Goal: Task Accomplishment & Management: Manage account settings

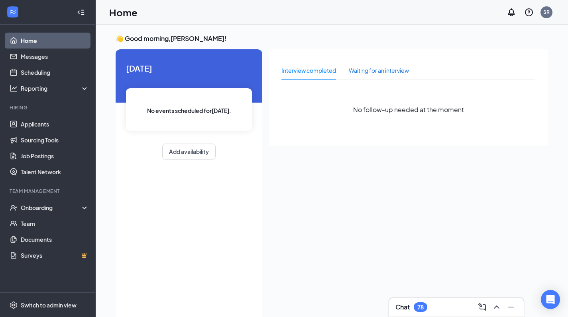
click at [298, 67] on div "Waiting for an interview" at bounding box center [379, 70] width 60 height 9
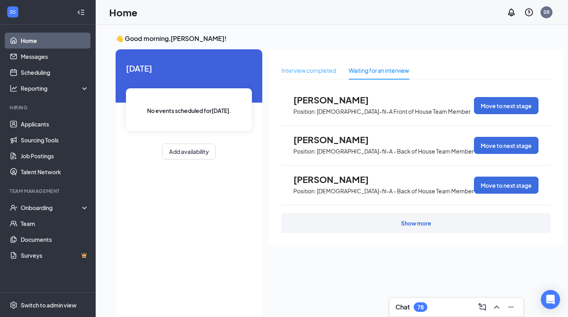
click at [298, 75] on div "Interview completed" at bounding box center [308, 70] width 55 height 18
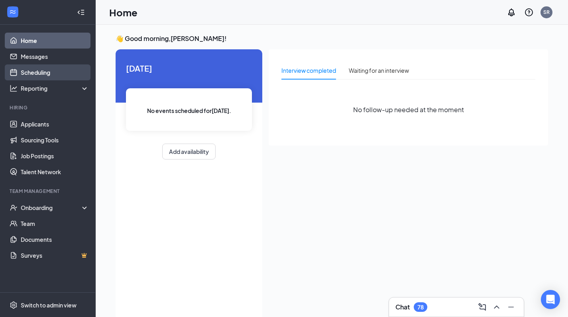
click at [34, 71] on link "Scheduling" at bounding box center [55, 73] width 68 height 16
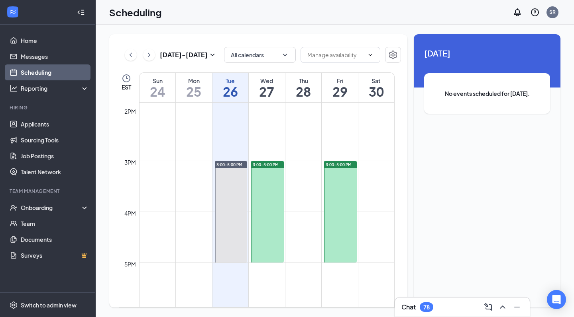
scroll to position [709, 0]
click at [231, 182] on div at bounding box center [231, 210] width 32 height 102
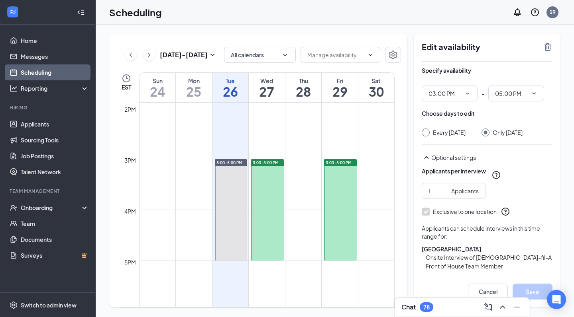
click at [260, 171] on div at bounding box center [267, 210] width 32 height 102
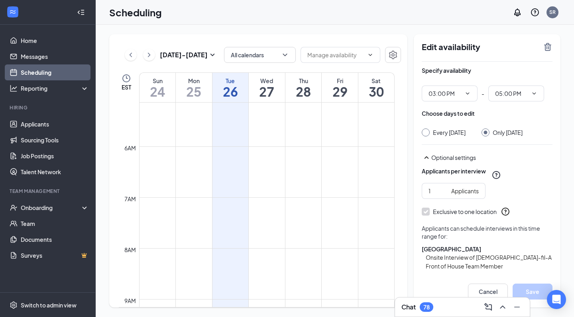
scroll to position [258, 0]
click at [274, 88] on h1 "27" at bounding box center [267, 92] width 36 height 14
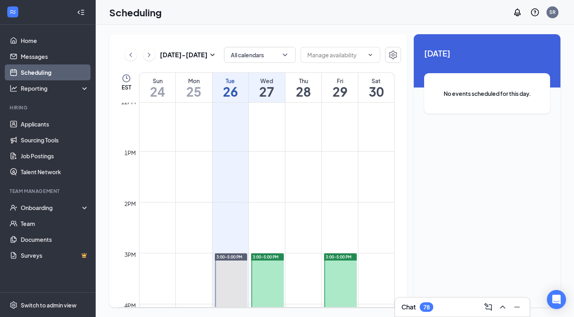
scroll to position [617, 0]
click at [298, 94] on h1 "29" at bounding box center [339, 92] width 36 height 14
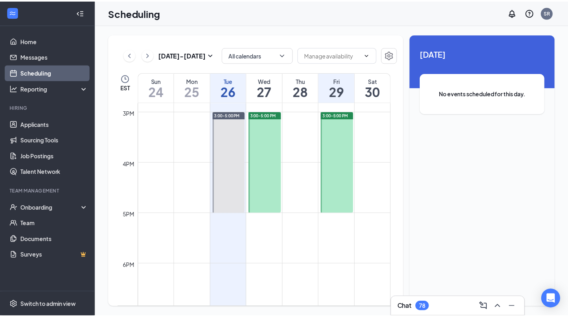
scroll to position [763, 0]
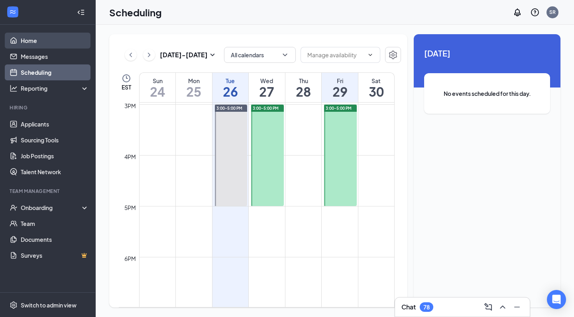
click at [42, 43] on link "Home" at bounding box center [55, 41] width 68 height 16
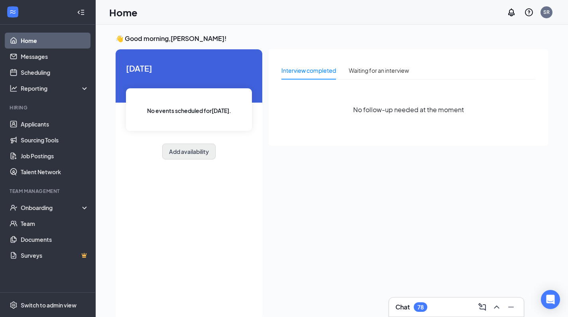
click at [185, 153] on button "Add availability" at bounding box center [188, 152] width 53 height 16
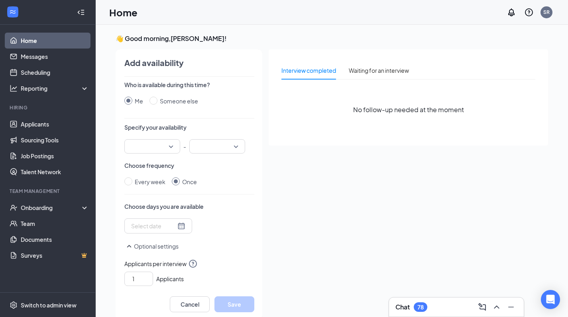
scroll to position [3, 0]
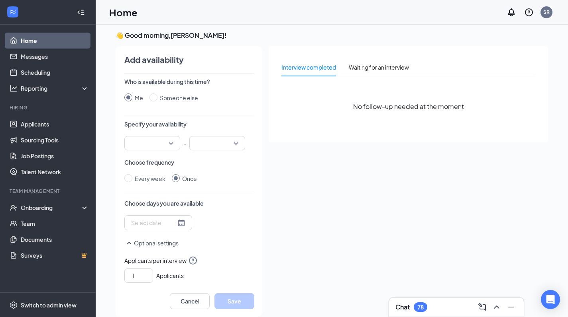
click at [162, 146] on input "search" at bounding box center [149, 144] width 41 height 14
click at [144, 186] on span "03:00 PM" at bounding box center [143, 188] width 24 height 9
click at [205, 146] on input "search" at bounding box center [214, 144] width 41 height 14
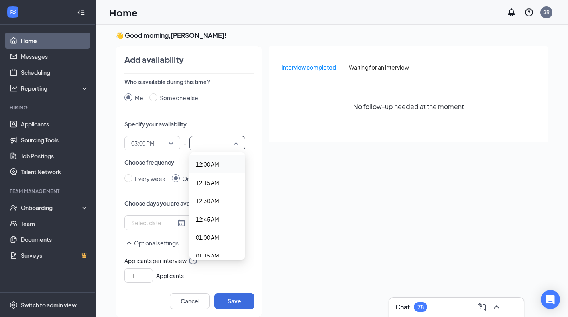
click at [215, 147] on input "search" at bounding box center [214, 144] width 41 height 14
click at [213, 144] on input "search" at bounding box center [214, 144] width 41 height 14
click at [206, 197] on span "05:00 PM" at bounding box center [208, 199] width 24 height 9
click at [178, 221] on div at bounding box center [158, 223] width 54 height 9
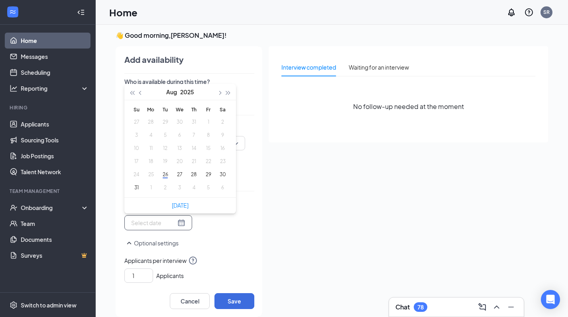
type input "[DATE]"
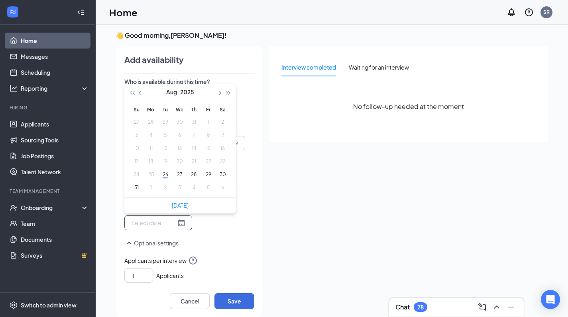
type input "[DATE]"
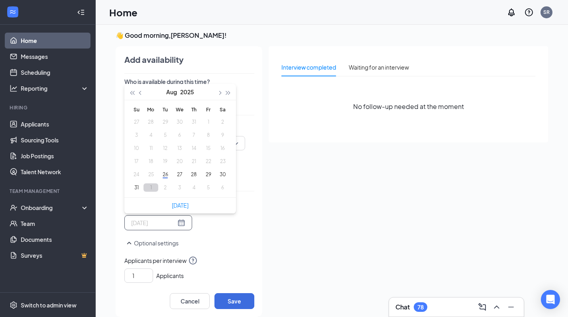
click at [150, 189] on button "1" at bounding box center [150, 188] width 15 height 8
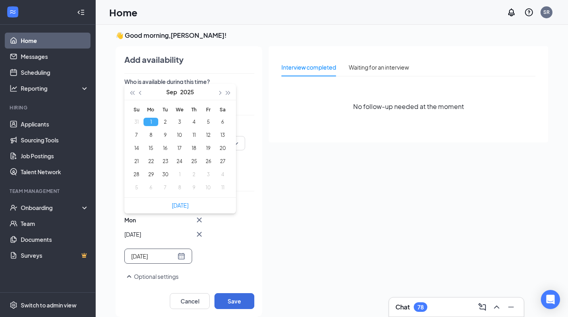
type input "[DATE]"
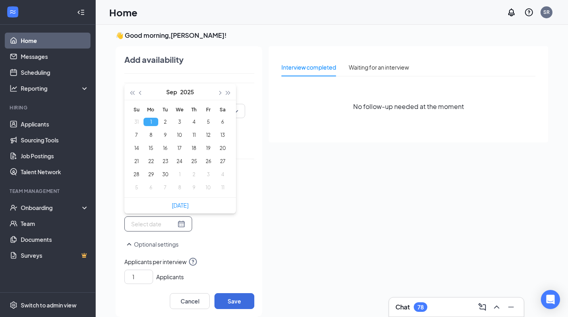
click at [166, 245] on button "Optional settings" at bounding box center [151, 245] width 54 height 10
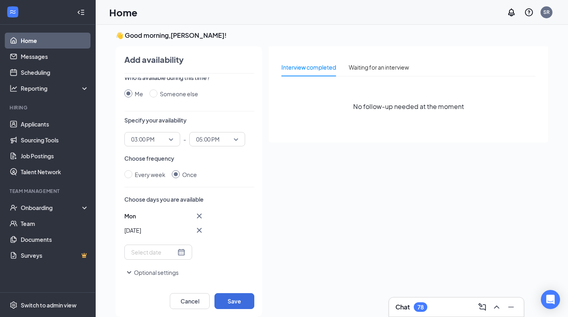
scroll to position [4, 0]
click at [197, 219] on icon "Cross" at bounding box center [199, 216] width 5 height 5
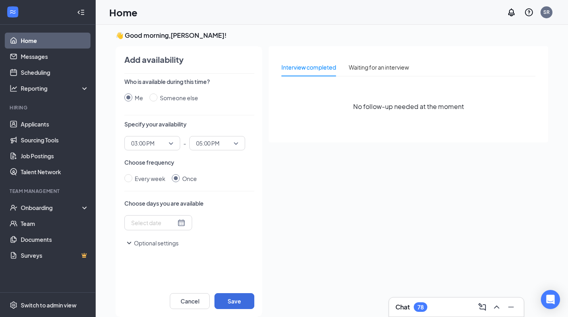
click at [183, 224] on div at bounding box center [158, 223] width 54 height 9
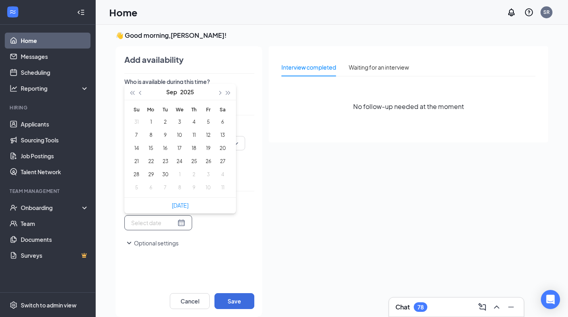
type input "[DATE]"
click at [178, 123] on button "3" at bounding box center [179, 122] width 15 height 8
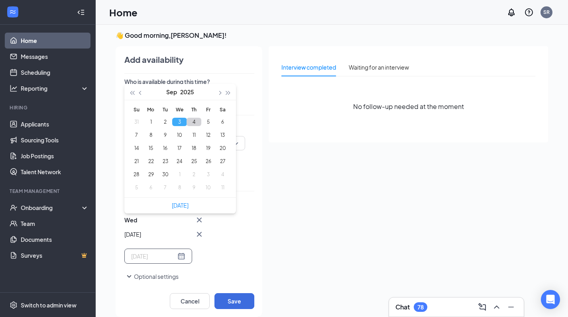
click at [194, 122] on button "4" at bounding box center [193, 122] width 15 height 8
click at [210, 122] on button "5" at bounding box center [208, 122] width 15 height 8
click at [195, 124] on button "4" at bounding box center [193, 122] width 15 height 8
type input "[DATE]"
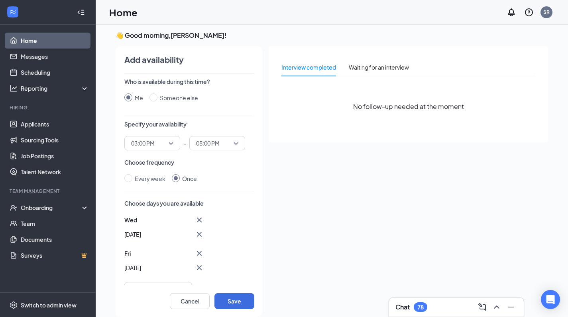
click at [227, 250] on div "[DATE] Fri Sep [DATE] Mo Tu We Th Fr Sa 31 1 2 3 4 5 6 7 8 9 10 11 12 13 14 15 …" at bounding box center [189, 256] width 130 height 82
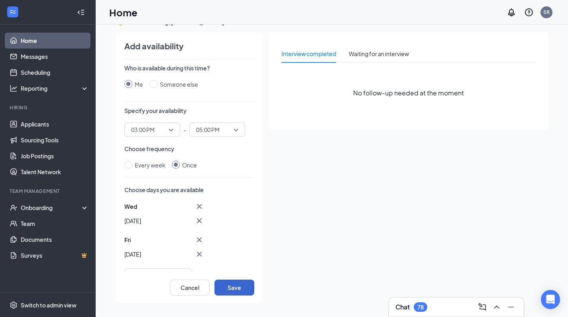
click at [227, 283] on button "Save" at bounding box center [234, 288] width 40 height 16
